Goal: Use online tool/utility: Utilize a website feature to perform a specific function

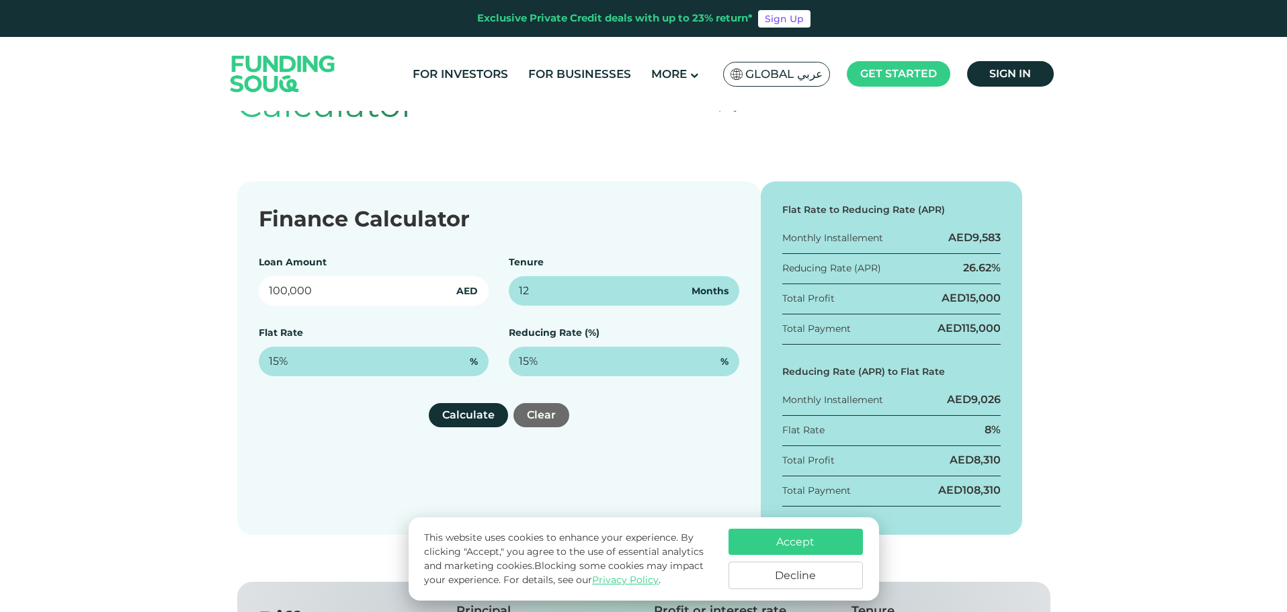
drag, startPoint x: 220, startPoint y: 284, endPoint x: 0, endPoint y: 273, distance: 219.9
click at [10, 282] on div "Finance Calculator Loan Amount 100,000 AED Tenure 12 Months Flat Rate 15% % Red…" at bounding box center [643, 357] width 1287 height 353
type input "250,000"
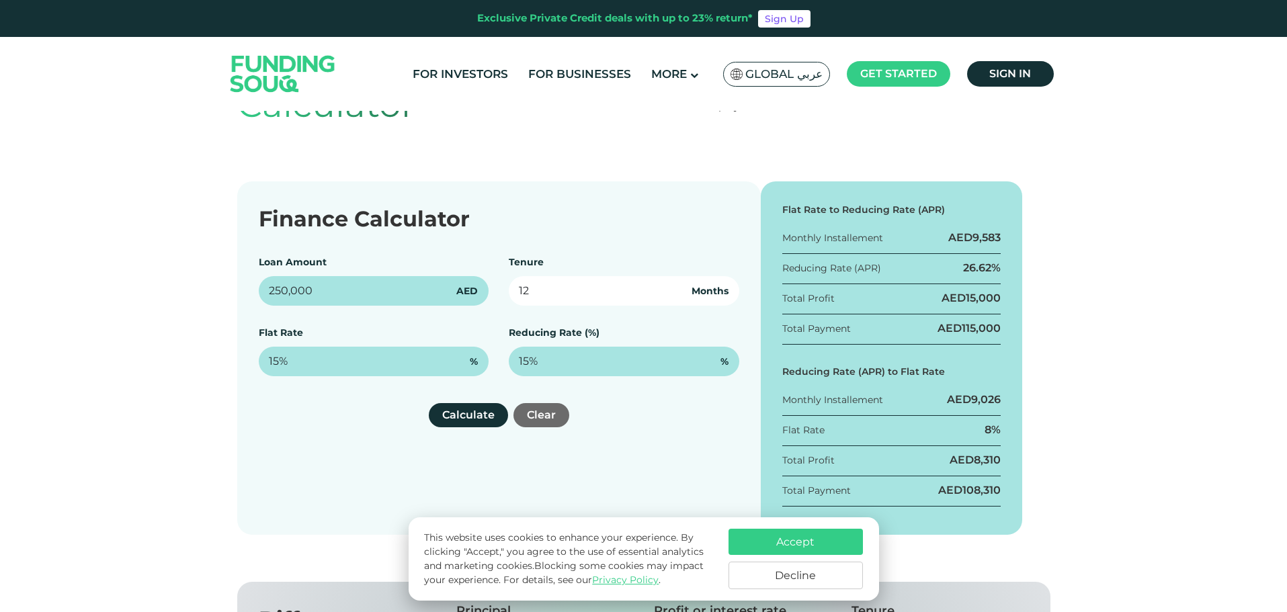
drag, startPoint x: 550, startPoint y: 294, endPoint x: 451, endPoint y: 288, distance: 98.9
click at [353, 254] on div "Finance Calculator Loan Amount 250,000 AED Tenure 12 Months Flat Rate 15% % Red…" at bounding box center [498, 357] width 523 height 353
drag, startPoint x: 548, startPoint y: 290, endPoint x: 326, endPoint y: 245, distance: 226.2
click at [326, 245] on div "Finance Calculator Loan Amount 250,000 AED Tenure 4 Months Flat Rate 15% % Redu…" at bounding box center [498, 357] width 523 height 353
type input "48"
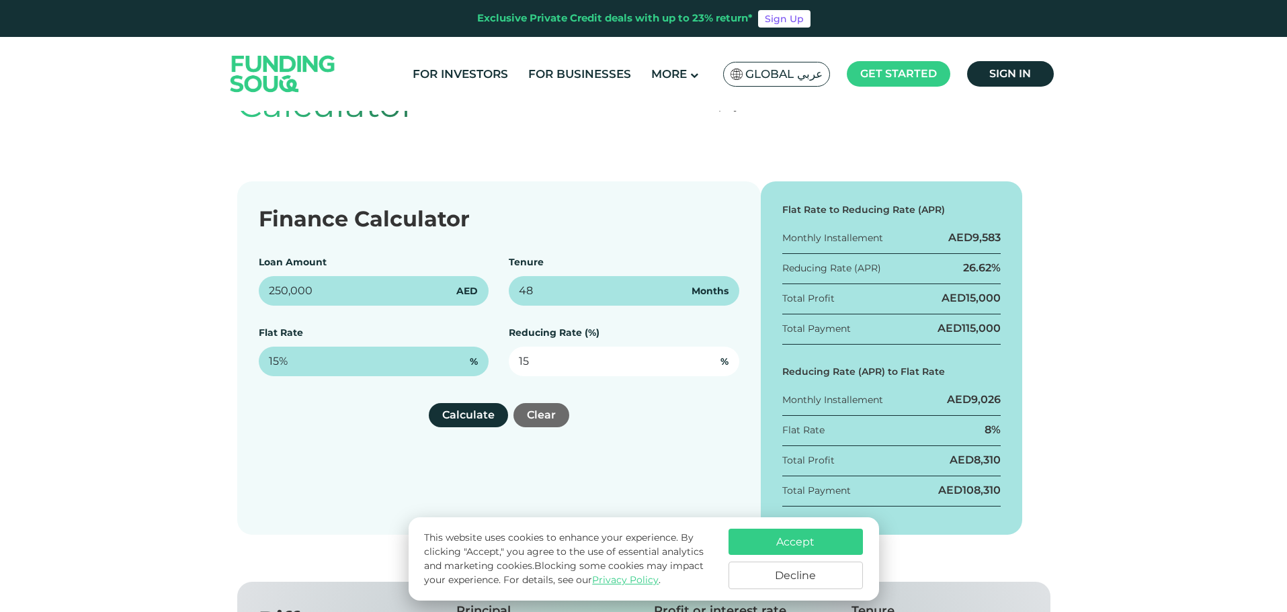
drag, startPoint x: 530, startPoint y: 359, endPoint x: 459, endPoint y: 350, distance: 71.8
click at [460, 350] on div "Loan Amount 250,000 AED Tenure 48 Months Flat Rate 15% % Reducing Rate (%) 15 %" at bounding box center [499, 315] width 480 height 121
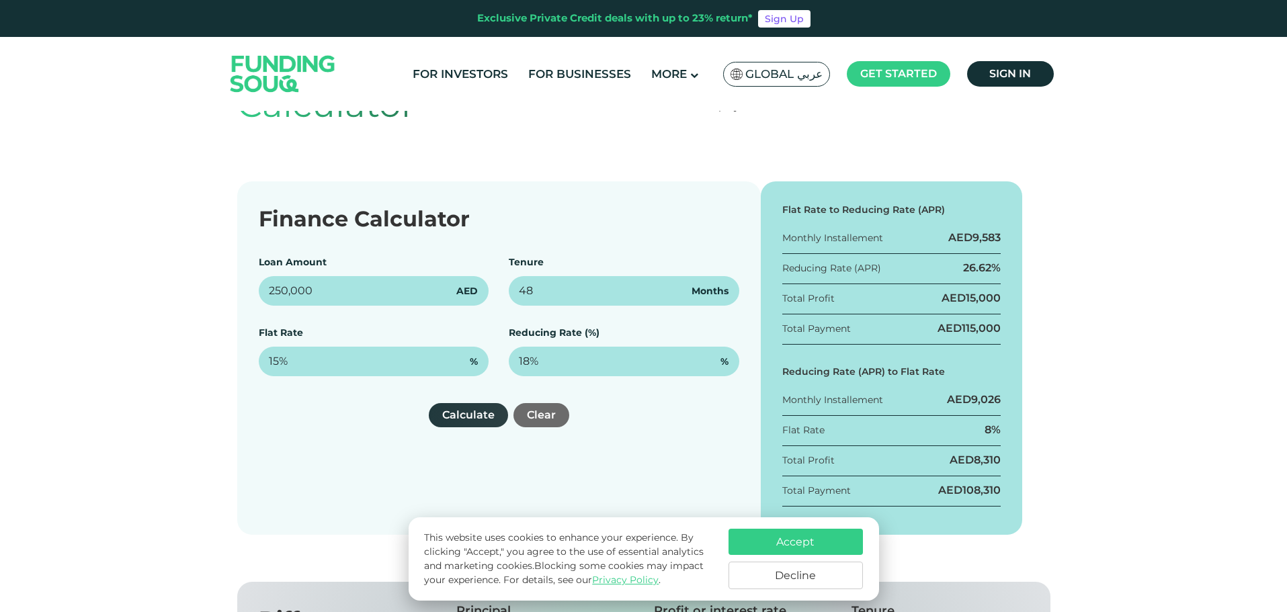
click at [476, 419] on button "Calculate" at bounding box center [468, 415] width 79 height 24
click at [464, 415] on button "Calculate" at bounding box center [468, 415] width 79 height 24
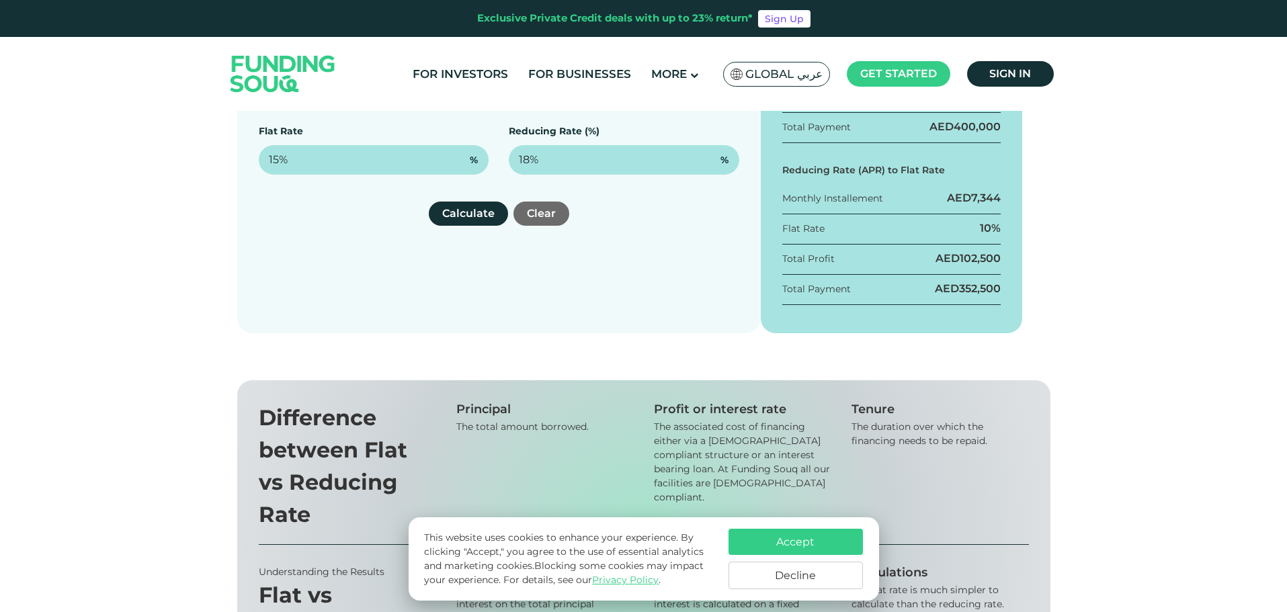
scroll to position [470, 0]
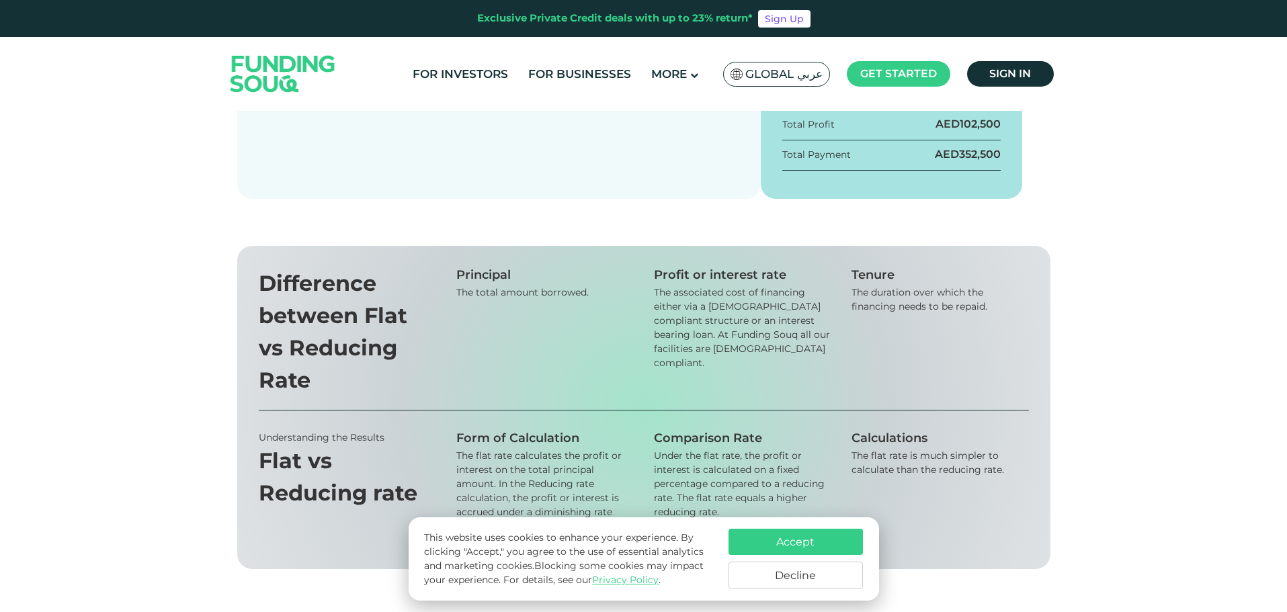
click at [805, 586] on button "Decline" at bounding box center [795, 576] width 134 height 28
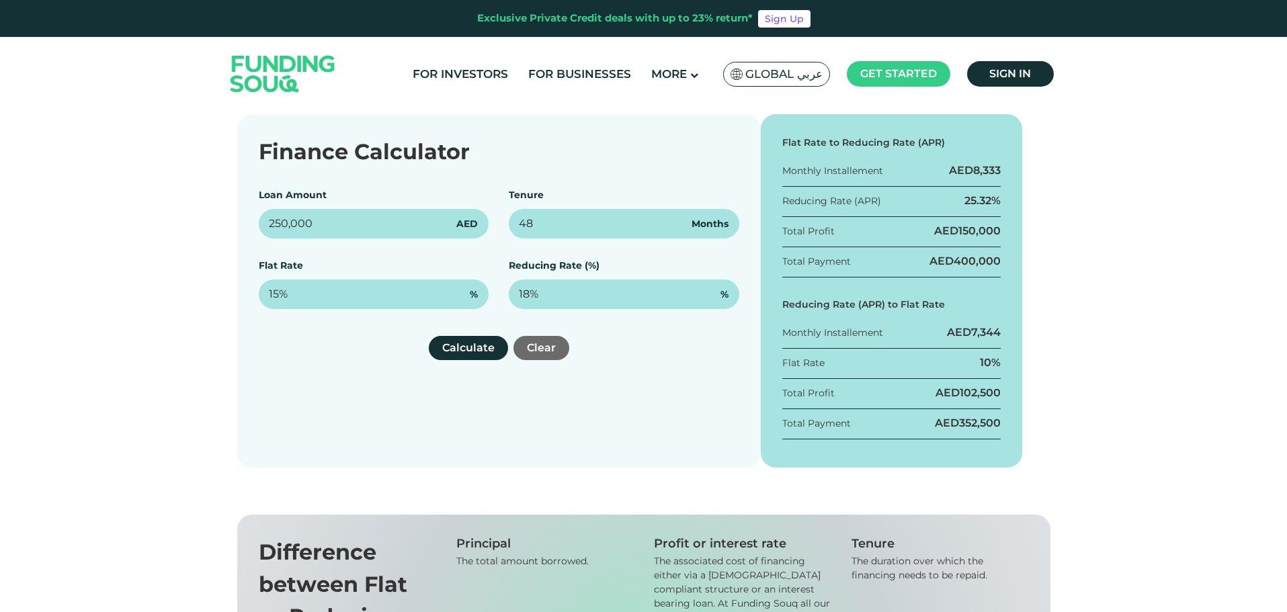
scroll to position [67, 0]
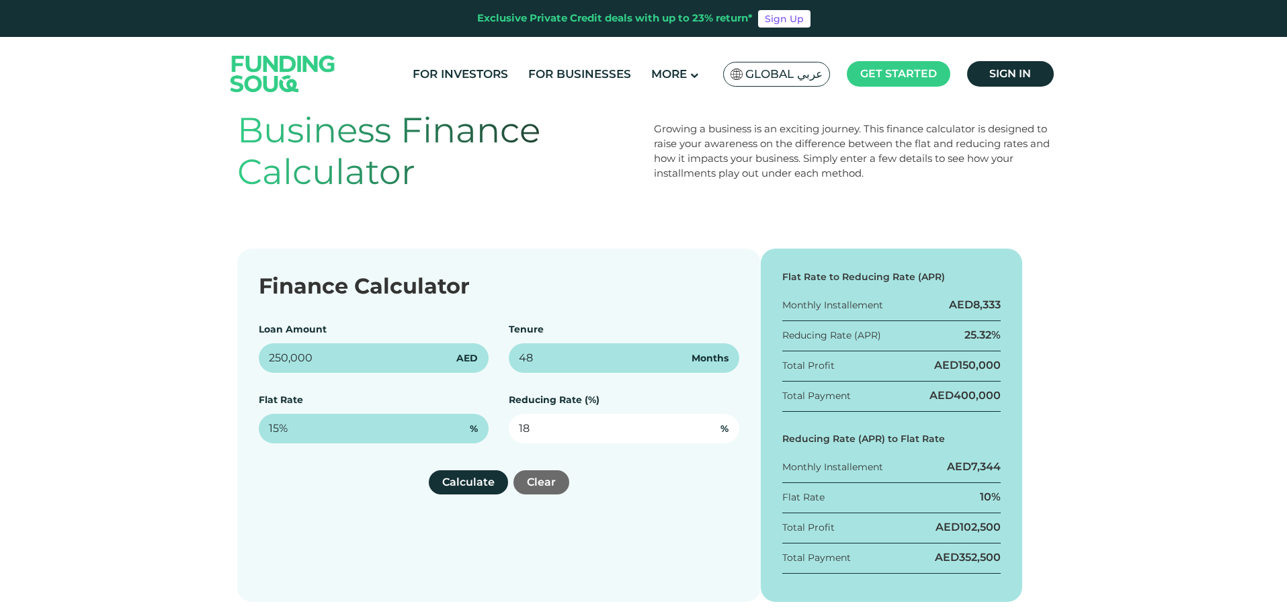
click at [529, 426] on input "18" at bounding box center [624, 429] width 230 height 30
click at [478, 488] on button "Calculate" at bounding box center [468, 482] width 79 height 24
click at [534, 428] on input "18.2" at bounding box center [624, 429] width 230 height 30
drag, startPoint x: 538, startPoint y: 425, endPoint x: 559, endPoint y: 425, distance: 20.8
click at [540, 425] on input "18.2" at bounding box center [624, 429] width 230 height 30
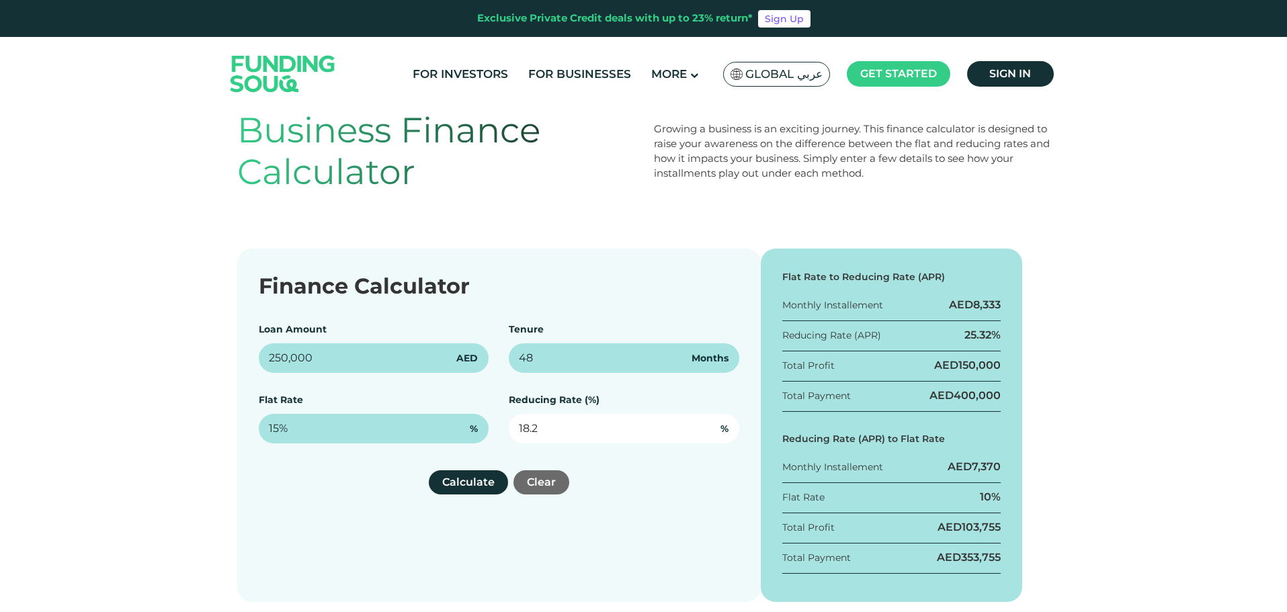
click at [579, 439] on input "18.2" at bounding box center [624, 429] width 230 height 30
click at [462, 484] on button "Calculate" at bounding box center [468, 482] width 79 height 24
click at [536, 429] on input "18.5" at bounding box center [624, 429] width 230 height 30
click at [478, 483] on button "Calculate" at bounding box center [468, 482] width 79 height 24
click at [537, 431] on input "18.6" at bounding box center [624, 429] width 230 height 30
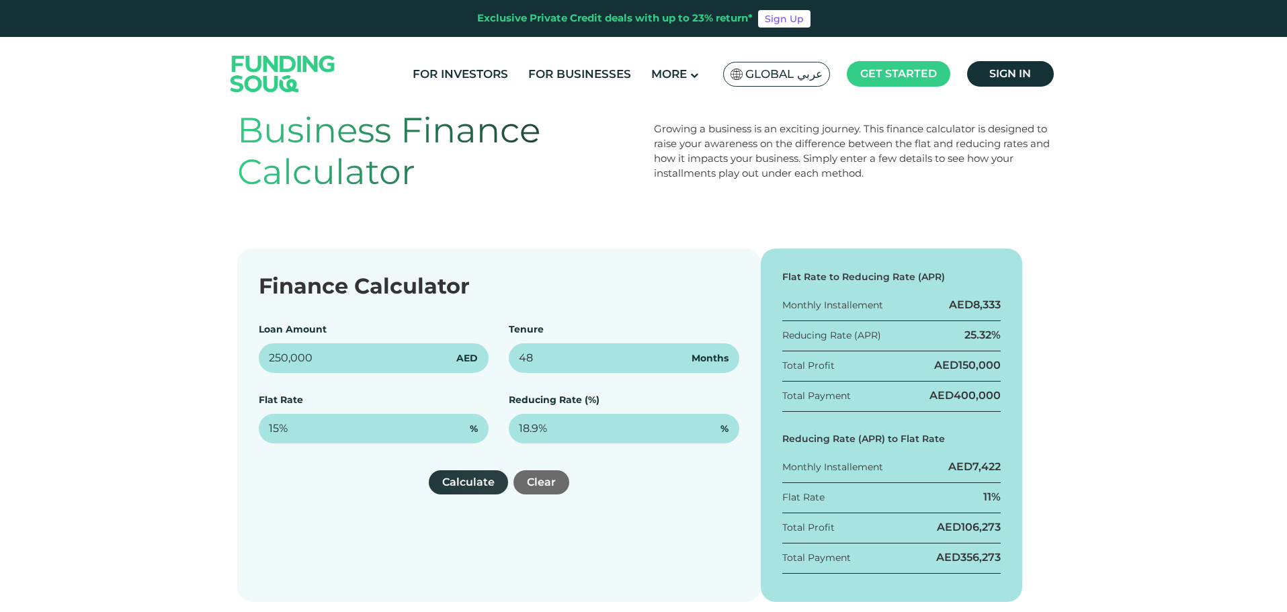
click at [468, 482] on button "Calculate" at bounding box center [468, 482] width 79 height 24
drag, startPoint x: 537, startPoint y: 426, endPoint x: 508, endPoint y: 427, distance: 29.6
click at [508, 427] on div "Loan Amount 250,000 AED Tenure 48 Months Flat Rate 15% % Reducing Rate (%) 18.9…" at bounding box center [499, 382] width 480 height 121
click at [479, 483] on button "Calculate" at bounding box center [468, 482] width 79 height 24
type input "19"
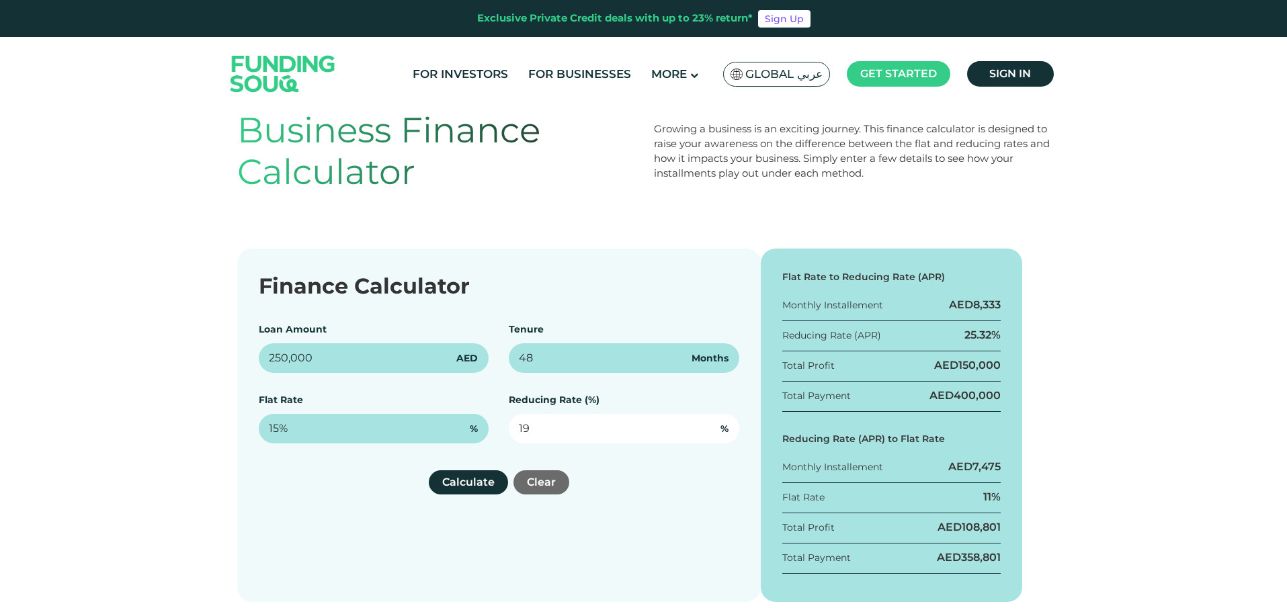
drag, startPoint x: 548, startPoint y: 429, endPoint x: 556, endPoint y: 423, distance: 9.5
click at [558, 422] on input "19" at bounding box center [624, 429] width 230 height 30
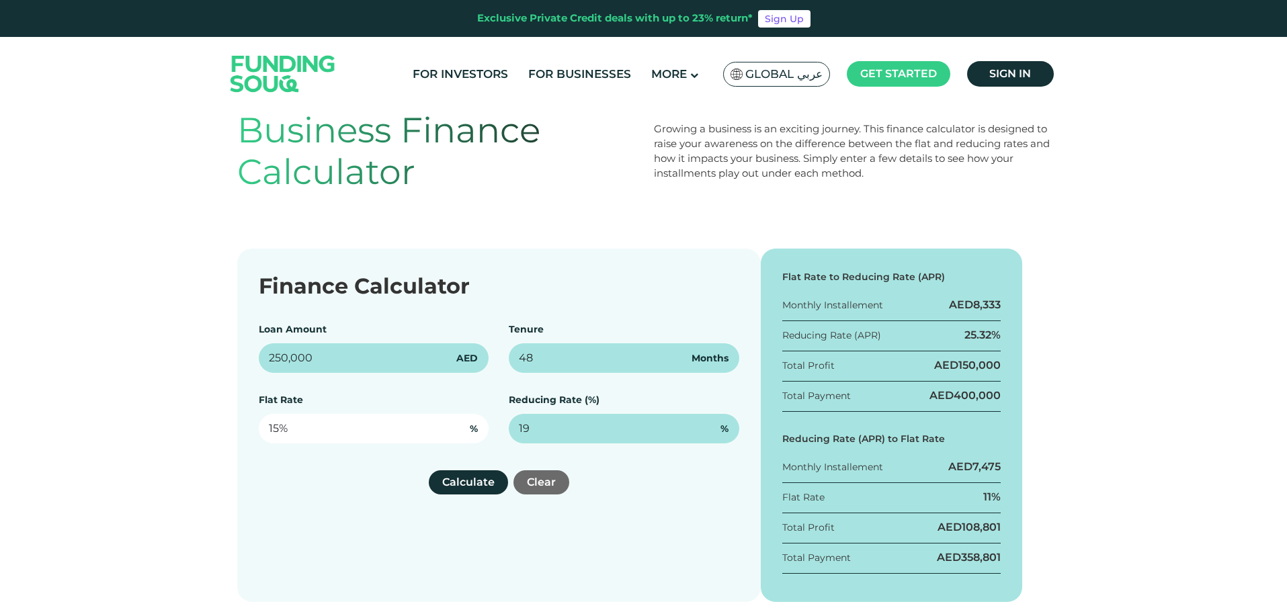
type input "15"
type input "19%"
drag, startPoint x: 410, startPoint y: 431, endPoint x: 394, endPoint y: 429, distance: 16.8
click at [410, 431] on input "15" at bounding box center [374, 429] width 230 height 30
drag, startPoint x: 277, startPoint y: 425, endPoint x: 0, endPoint y: 425, distance: 276.8
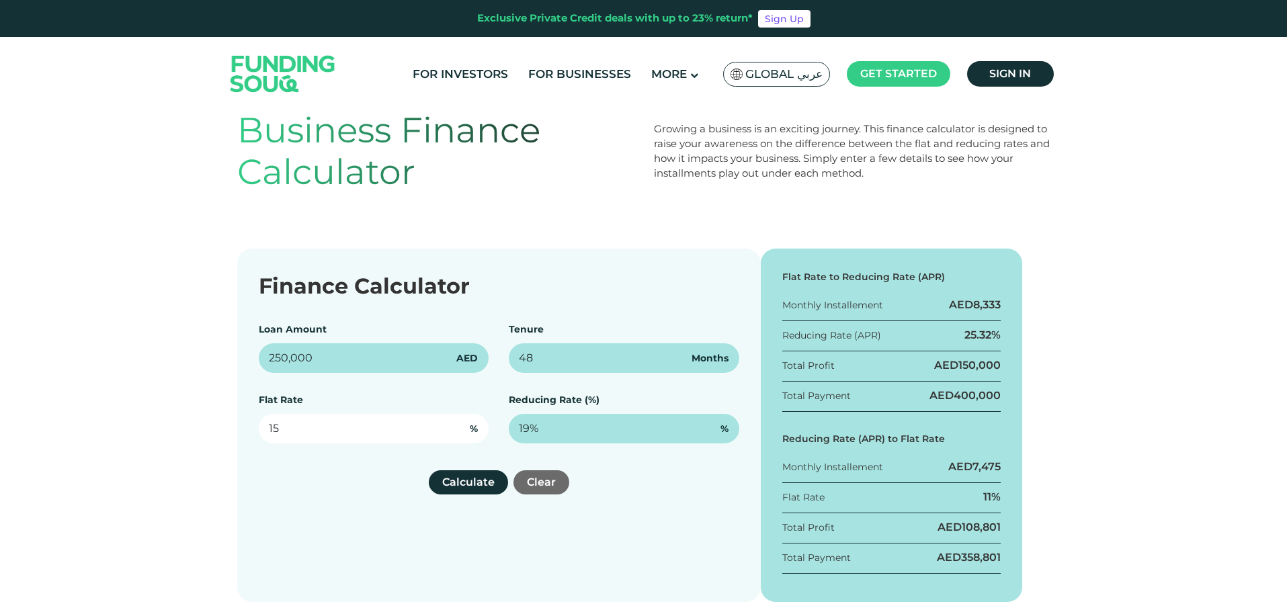
click at [0, 425] on div "Finance Calculator Loan Amount 250,000 AED Tenure 48 Months Flat Rate 15 % Redu…" at bounding box center [643, 425] width 1287 height 353
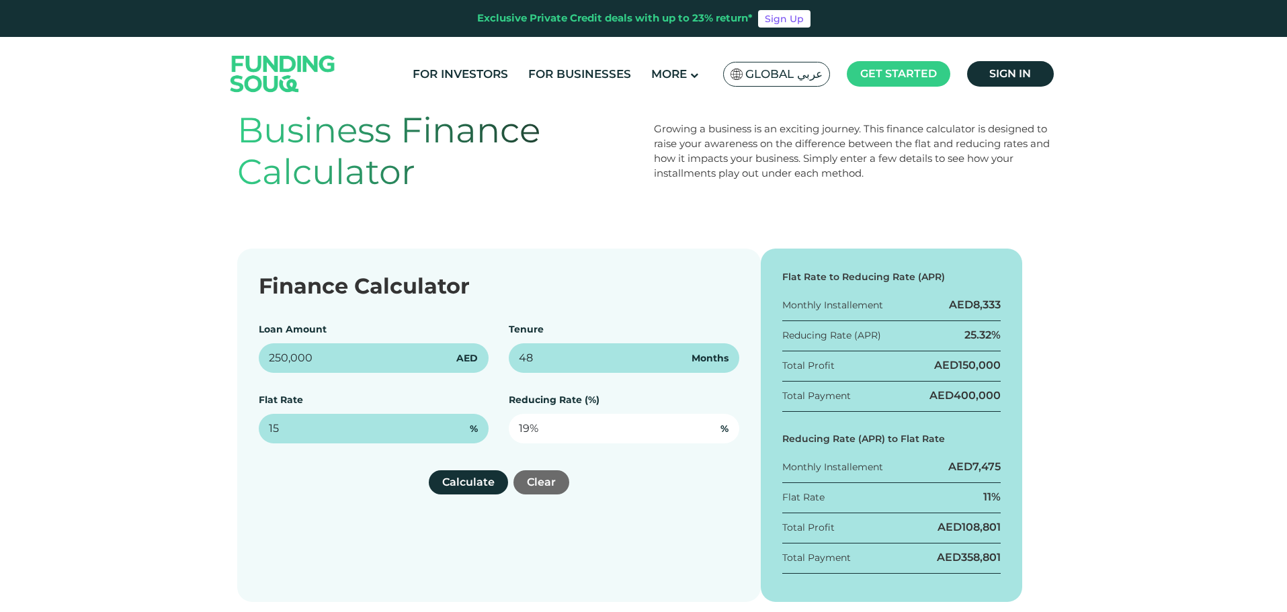
type input "15%"
click at [584, 439] on input "19" at bounding box center [624, 429] width 230 height 30
click at [522, 425] on input "19" at bounding box center [624, 429] width 230 height 30
click at [469, 479] on button "Calculate" at bounding box center [468, 482] width 79 height 24
drag, startPoint x: 543, startPoint y: 430, endPoint x: 578, endPoint y: 423, distance: 35.7
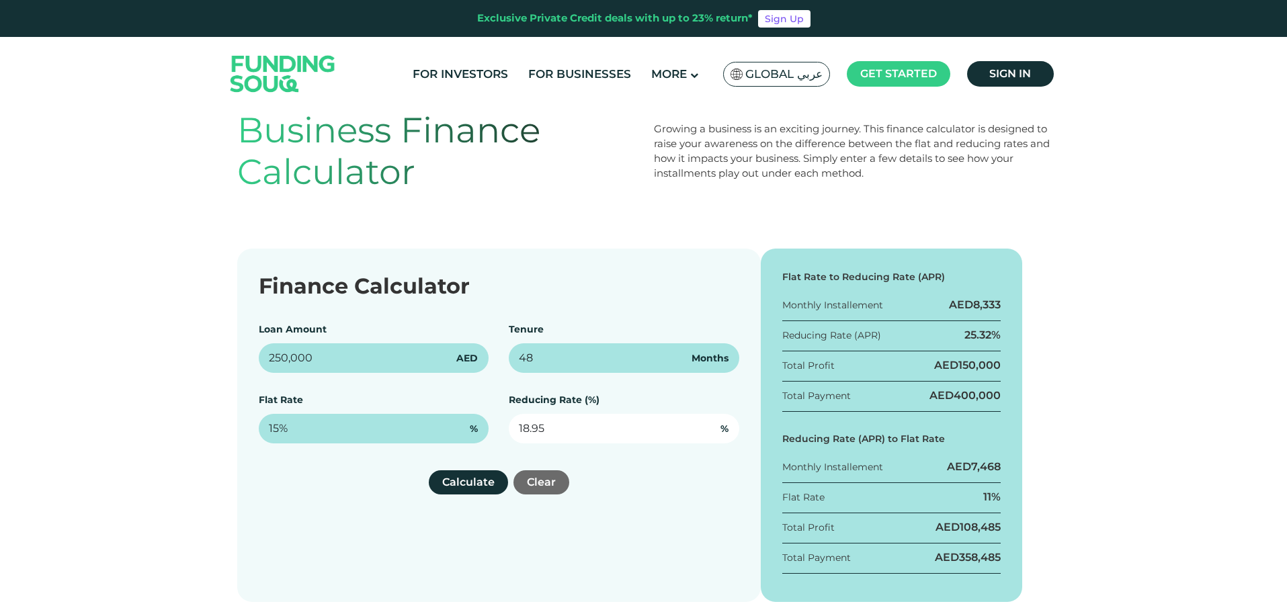
click at [544, 430] on input "18.95" at bounding box center [624, 429] width 230 height 30
type input "18.99%"
click at [465, 482] on button "Calculate" at bounding box center [468, 482] width 79 height 24
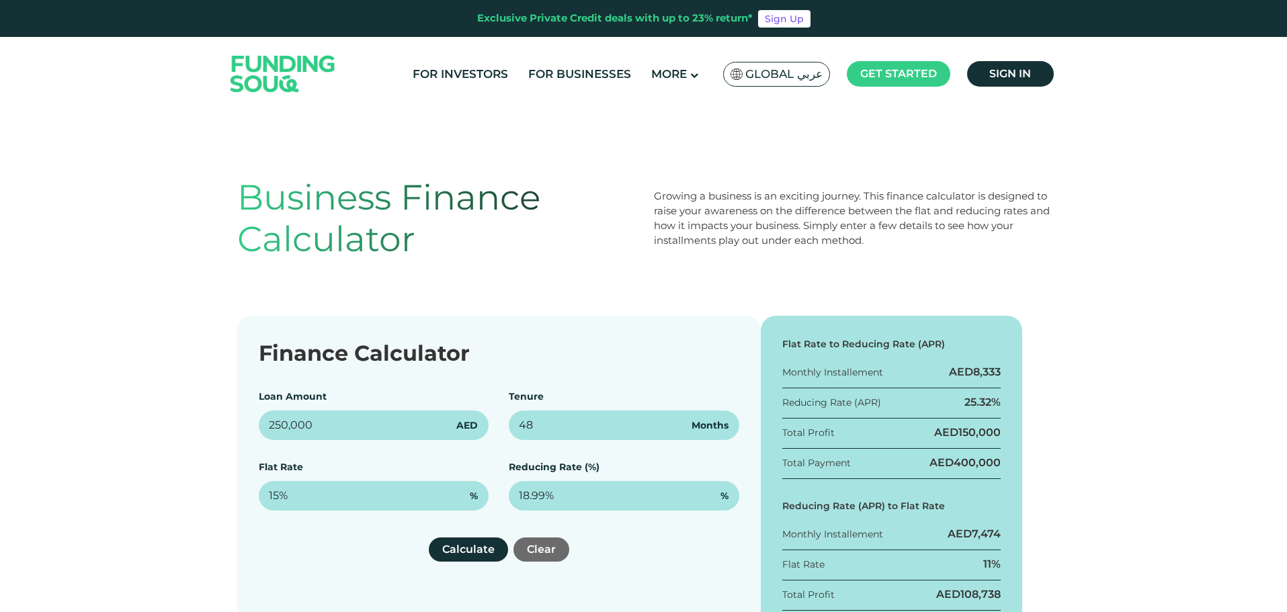
scroll to position [202, 0]
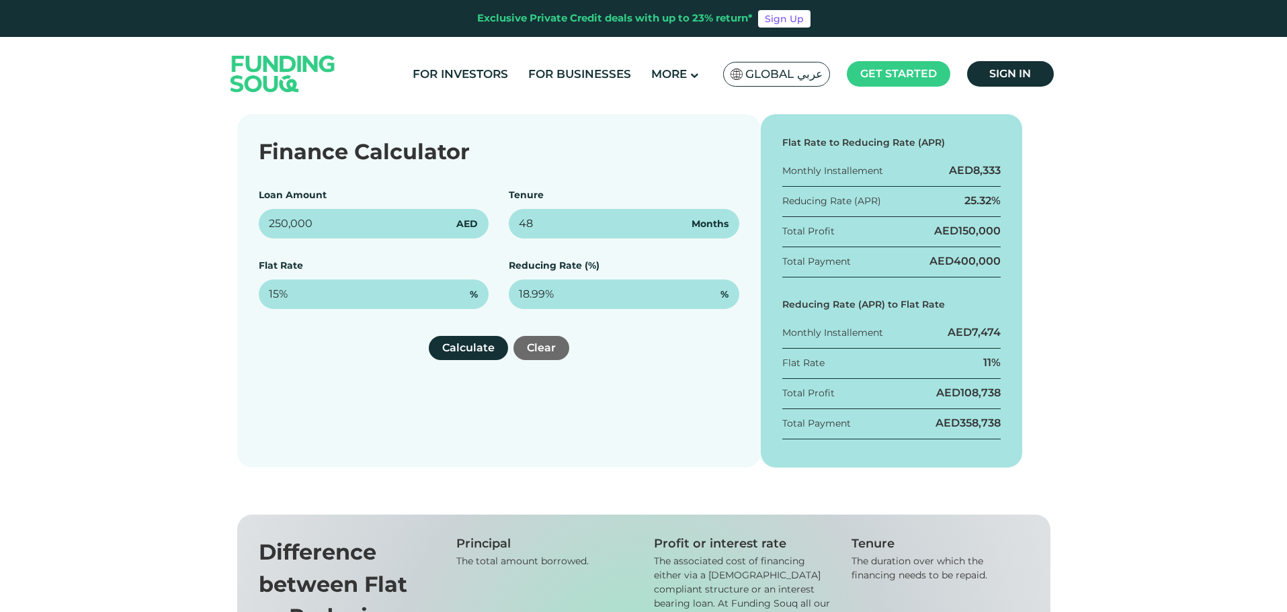
click at [1002, 343] on div "Flat Rate to Reducing Rate (APR) Monthly Installement AED 8,333 Reducing Rate (…" at bounding box center [891, 290] width 262 height 353
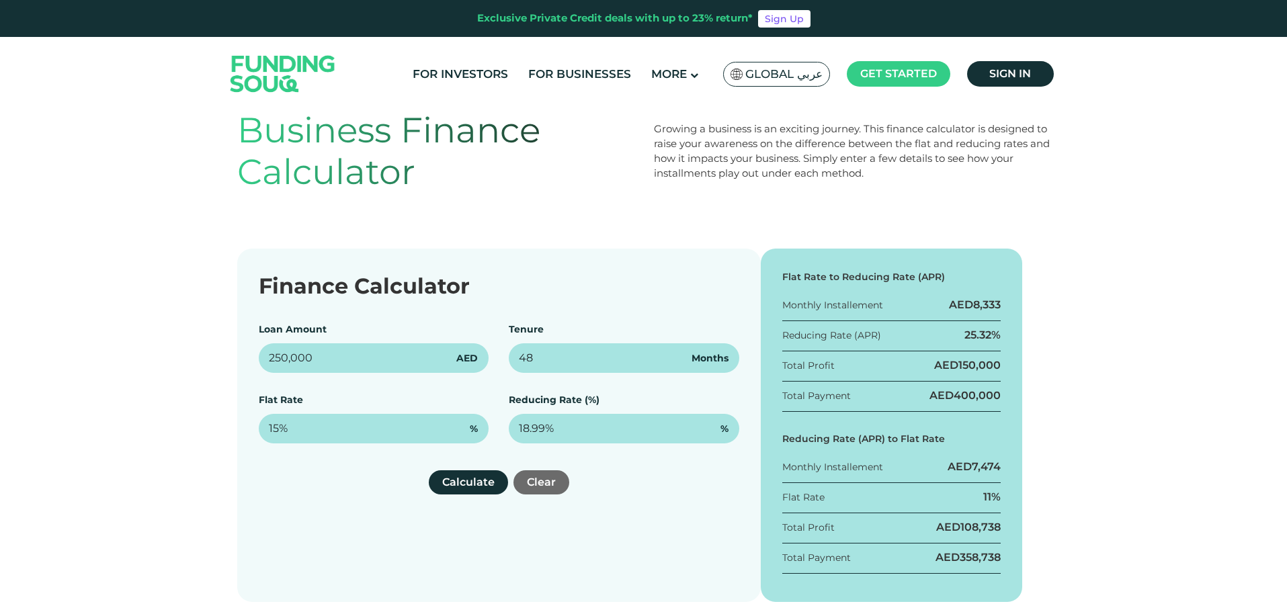
scroll to position [134, 0]
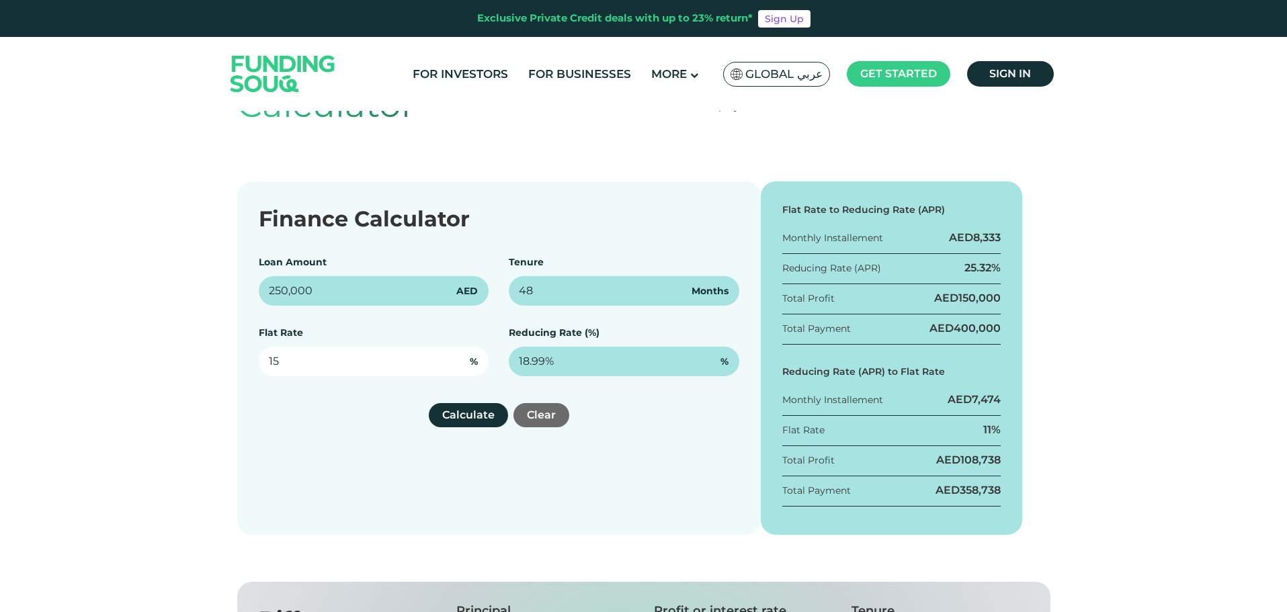
drag, startPoint x: 279, startPoint y: 358, endPoint x: 197, endPoint y: 358, distance: 82.6
click at [197, 358] on div "Finance Calculator Loan Amount 250,000 AED Tenure 48 Months Flat Rate 15 % Redu…" at bounding box center [643, 357] width 1287 height 353
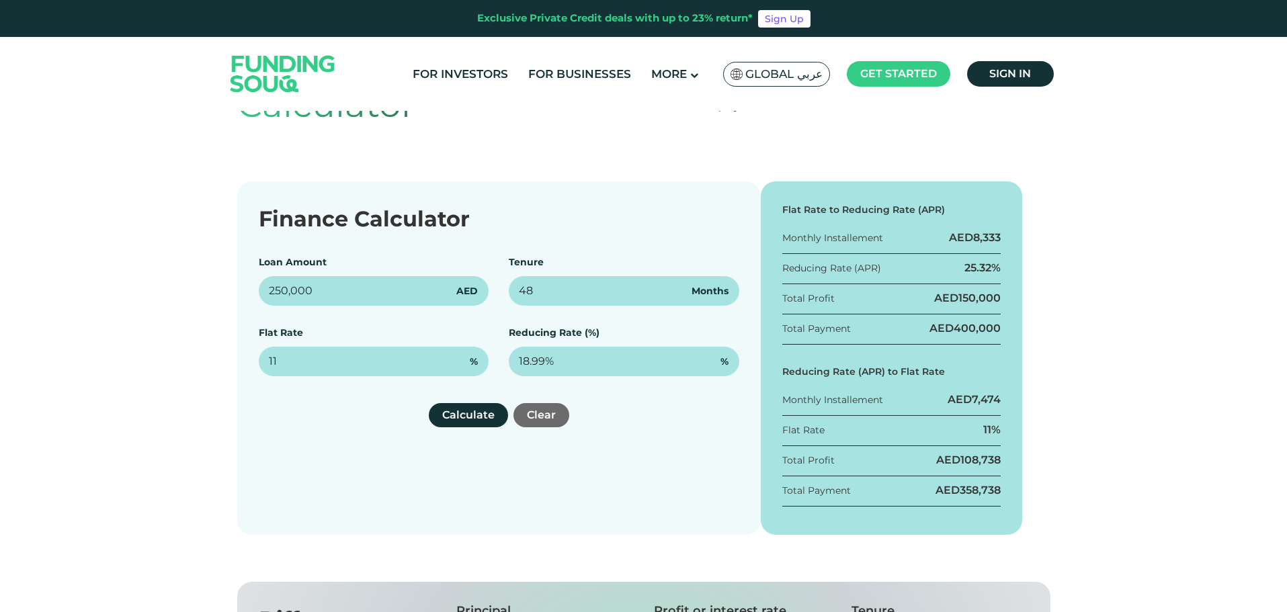
type input "11%"
